Goal: Task Accomplishment & Management: Manage account settings

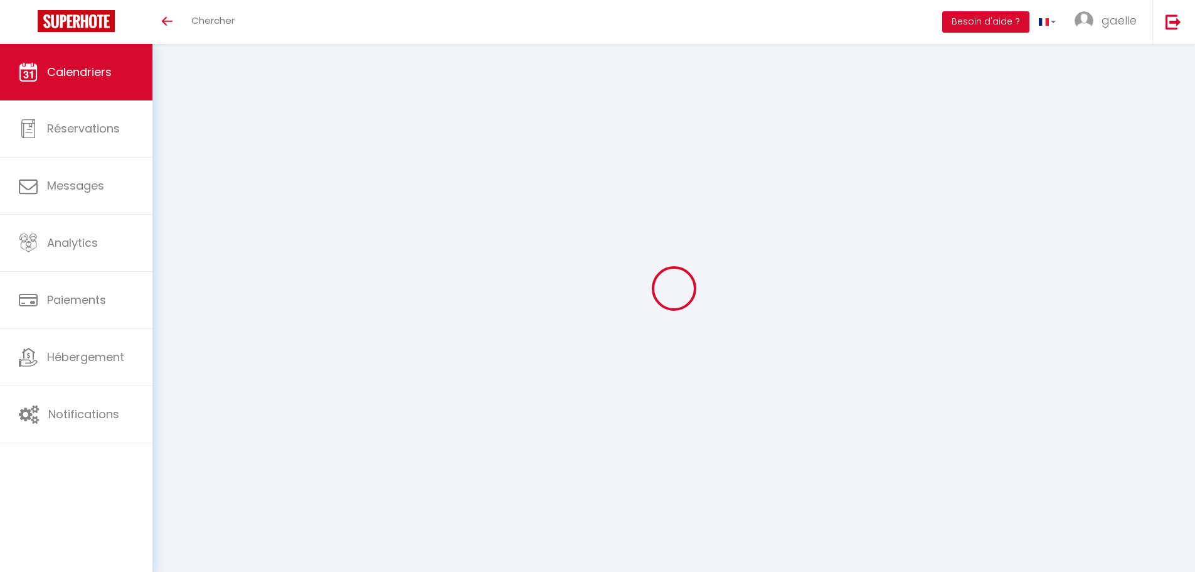
select select
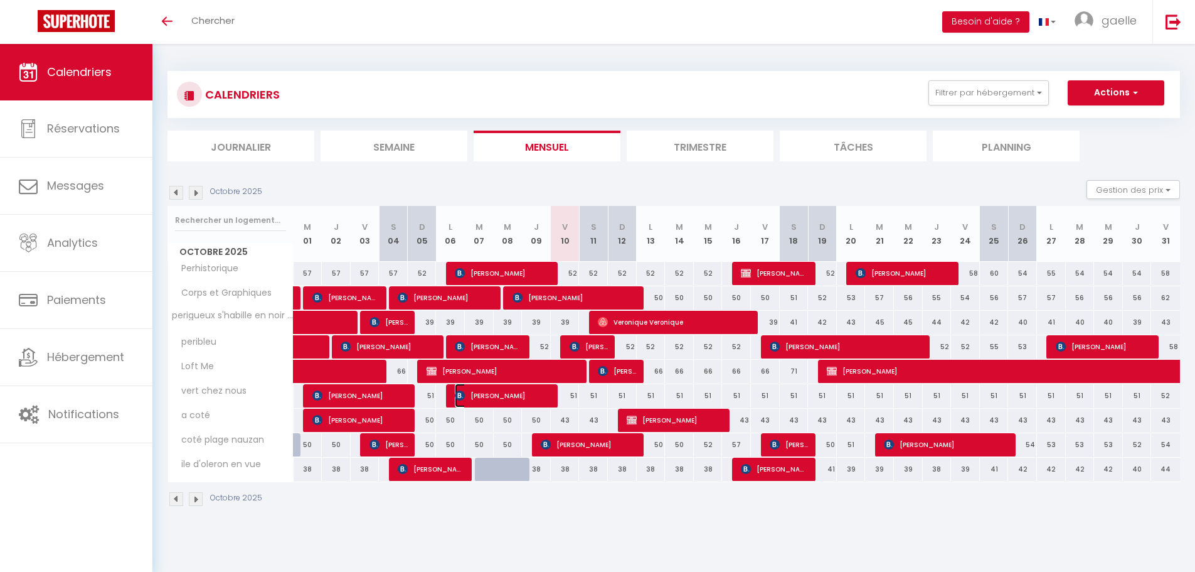
click at [542, 396] on span "[PERSON_NAME]" at bounding box center [503, 395] width 96 height 24
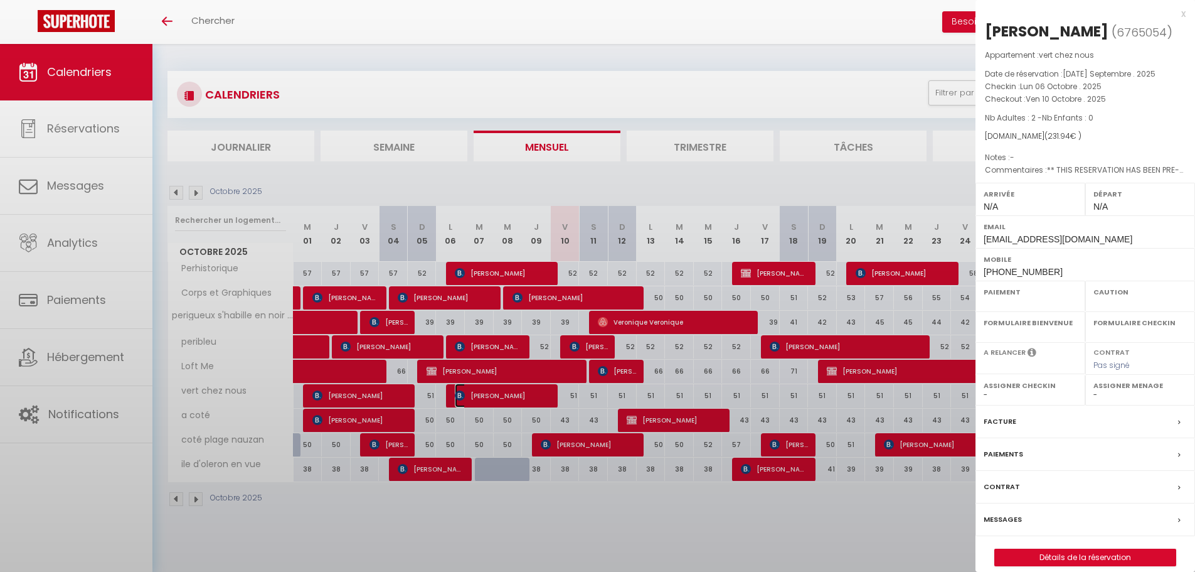
select select "OK"
select select "KO"
select select "0"
select select "1"
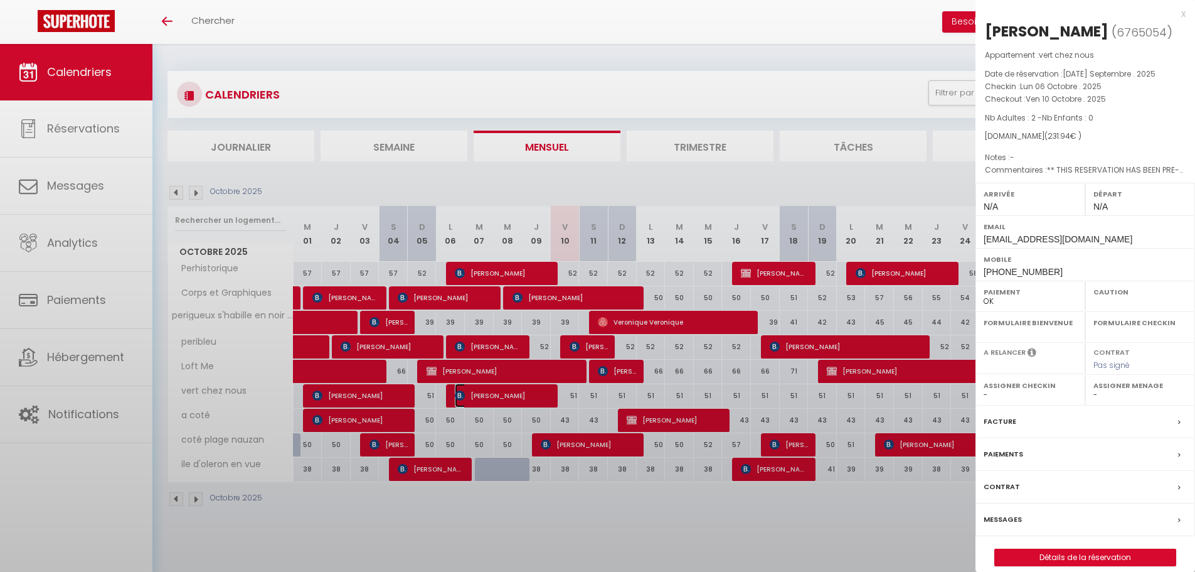
select select
